Goal: Find specific page/section: Find specific page/section

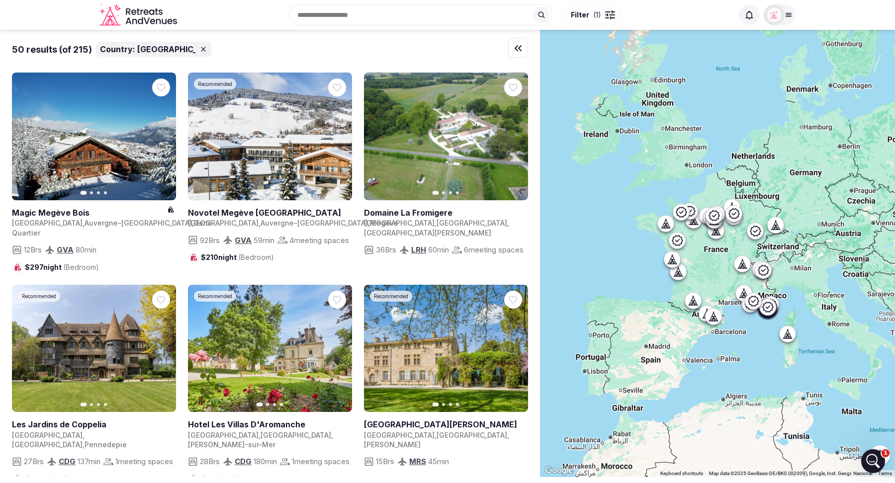
click at [587, 12] on span "Filter" at bounding box center [580, 15] width 18 height 10
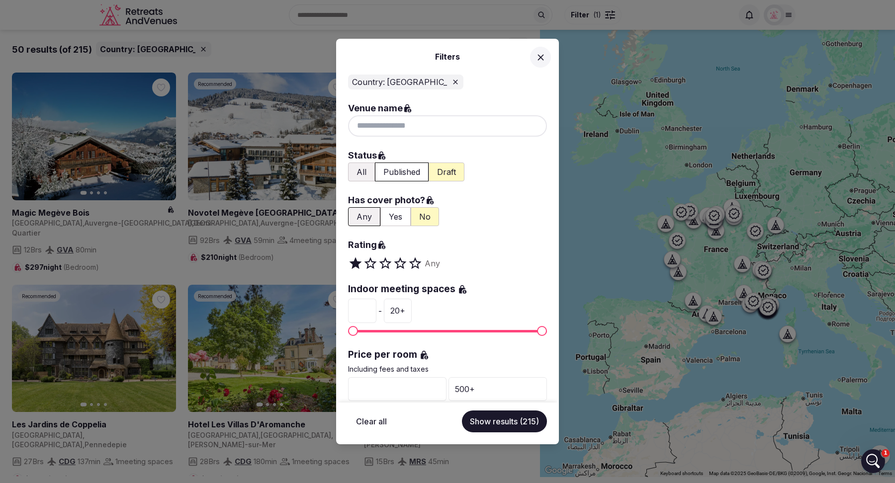
click at [541, 60] on icon at bounding box center [541, 57] width 10 height 10
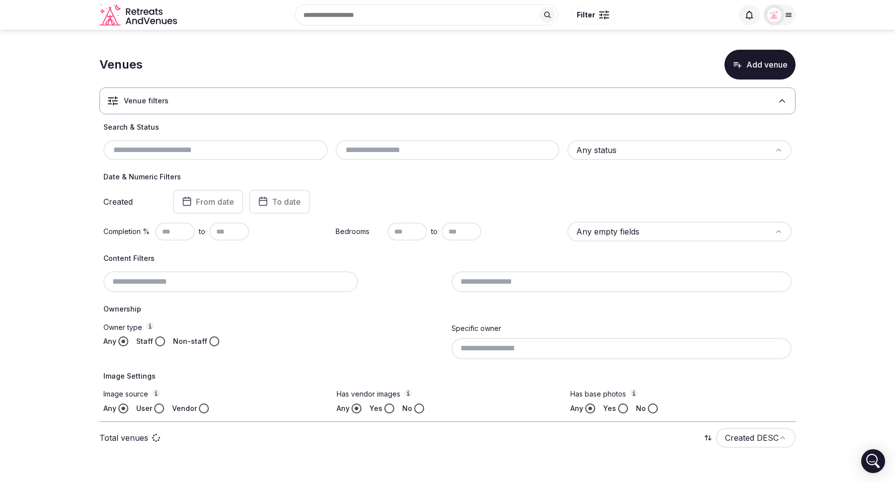
click at [779, 100] on icon at bounding box center [782, 101] width 10 height 10
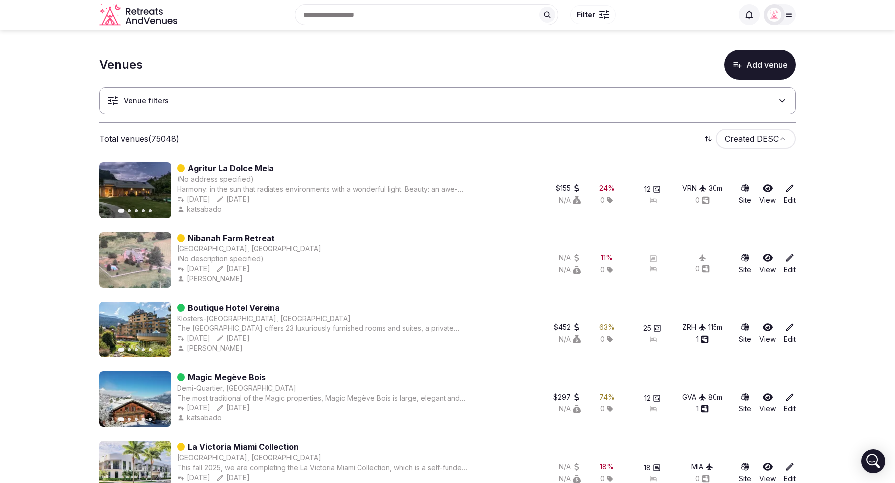
click at [444, 109] on div "Venue filters" at bounding box center [447, 101] width 696 height 27
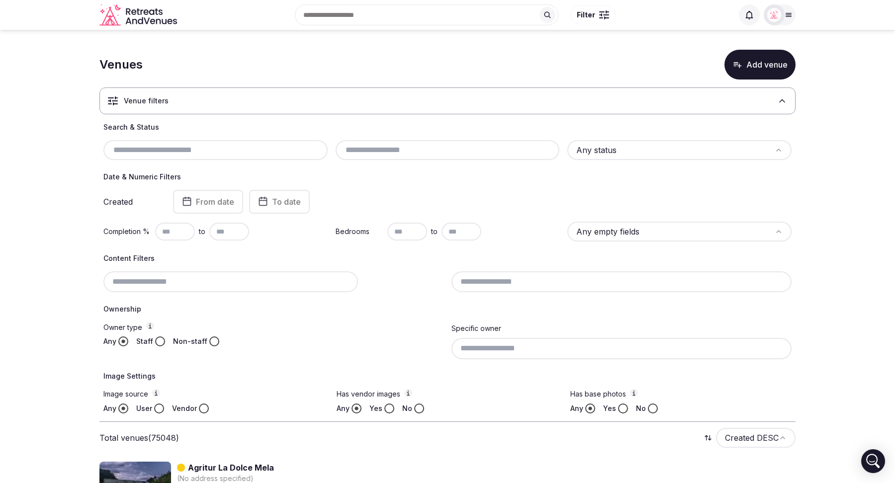
click at [204, 147] on input "text" at bounding box center [215, 150] width 216 height 12
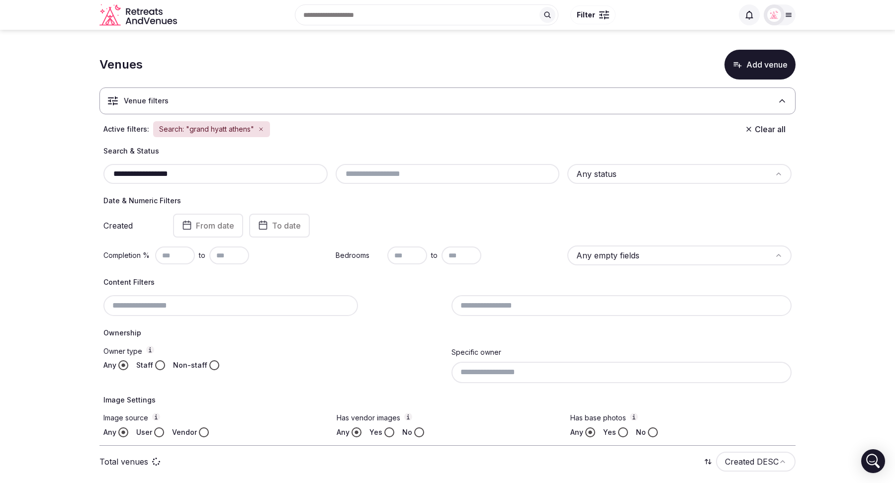
type input "**********"
click at [785, 102] on icon at bounding box center [782, 101] width 5 height 2
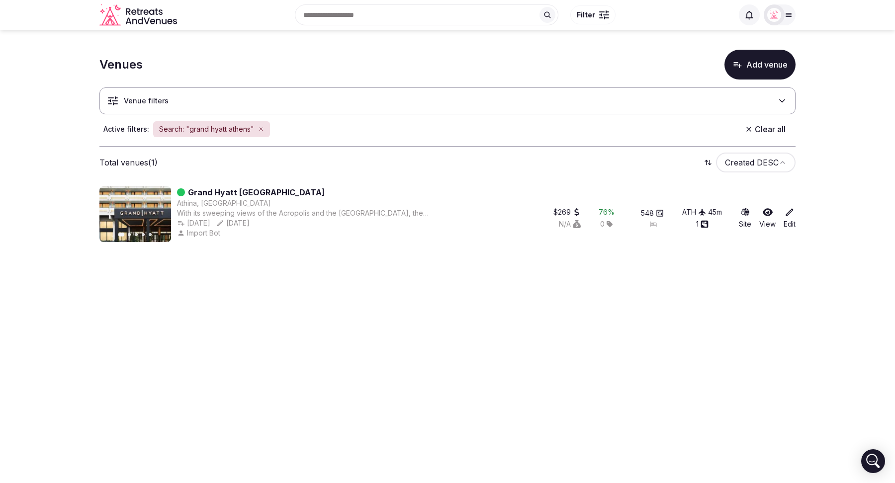
drag, startPoint x: 318, startPoint y: 316, endPoint x: 515, endPoint y: 319, distance: 196.4
click at [515, 319] on body "Recent searches France Spain Marrakesh, Morocco Morocco Miami, FL Search Popula…" at bounding box center [447, 241] width 895 height 483
click at [155, 215] on icon "button" at bounding box center [157, 214] width 8 height 8
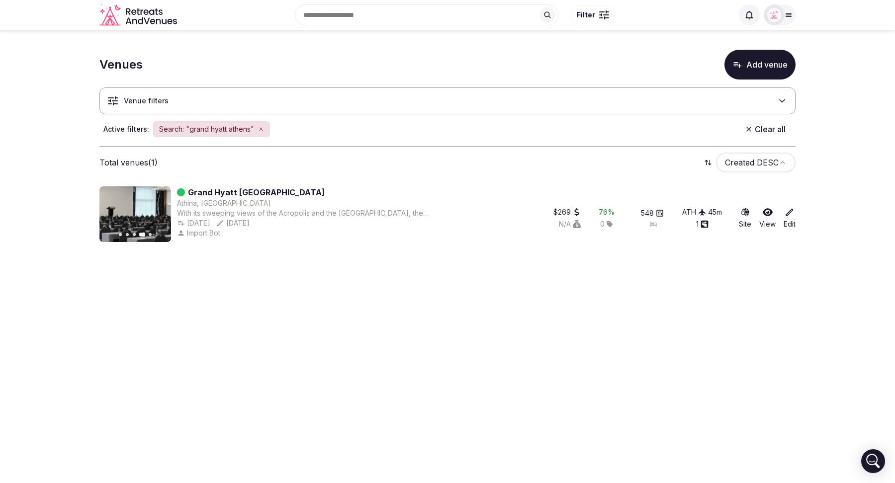
click at [159, 214] on icon "button" at bounding box center [158, 214] width 4 height 7
